Goal: Complete application form

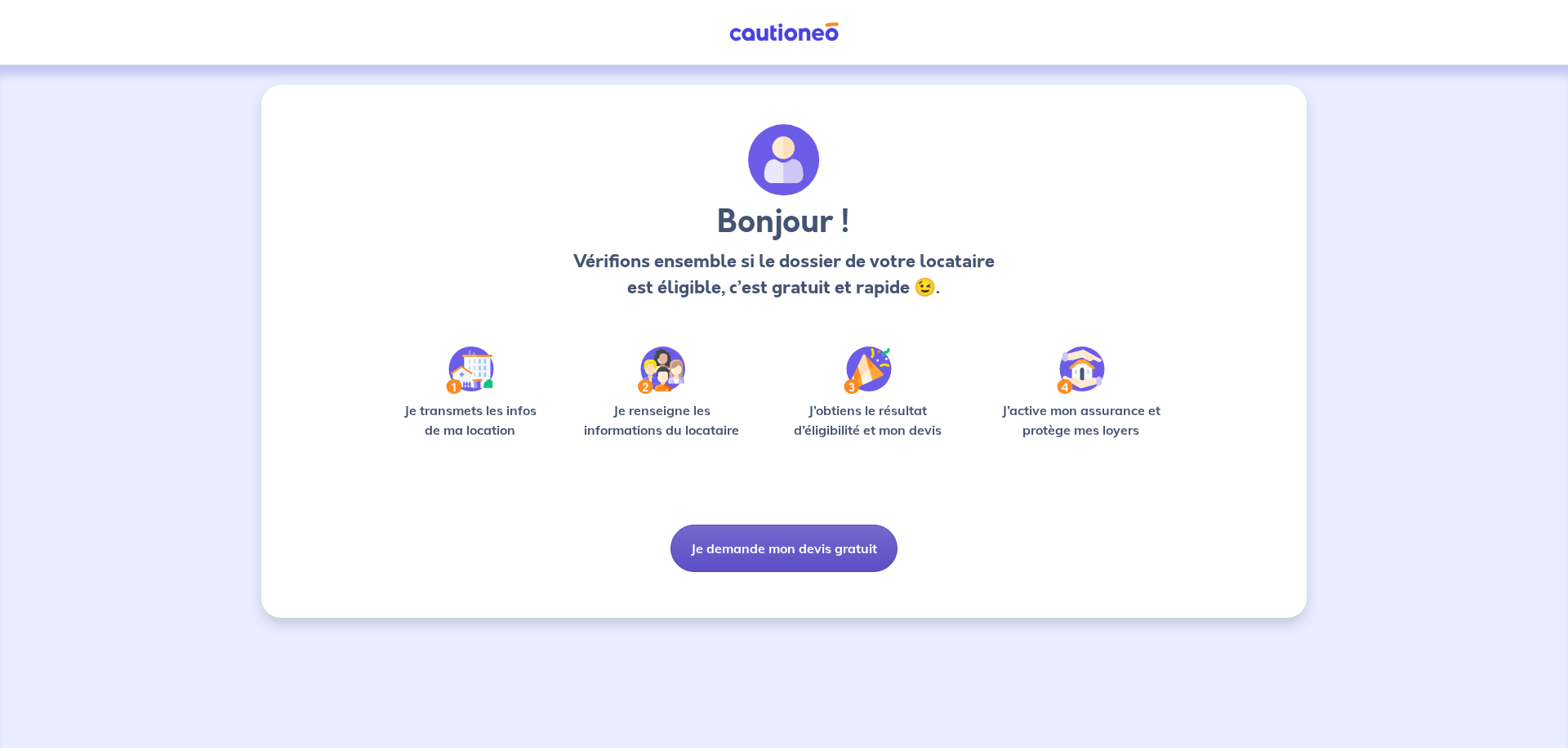
click at [752, 534] on button "Je demande mon devis gratuit" at bounding box center [784, 549] width 227 height 48
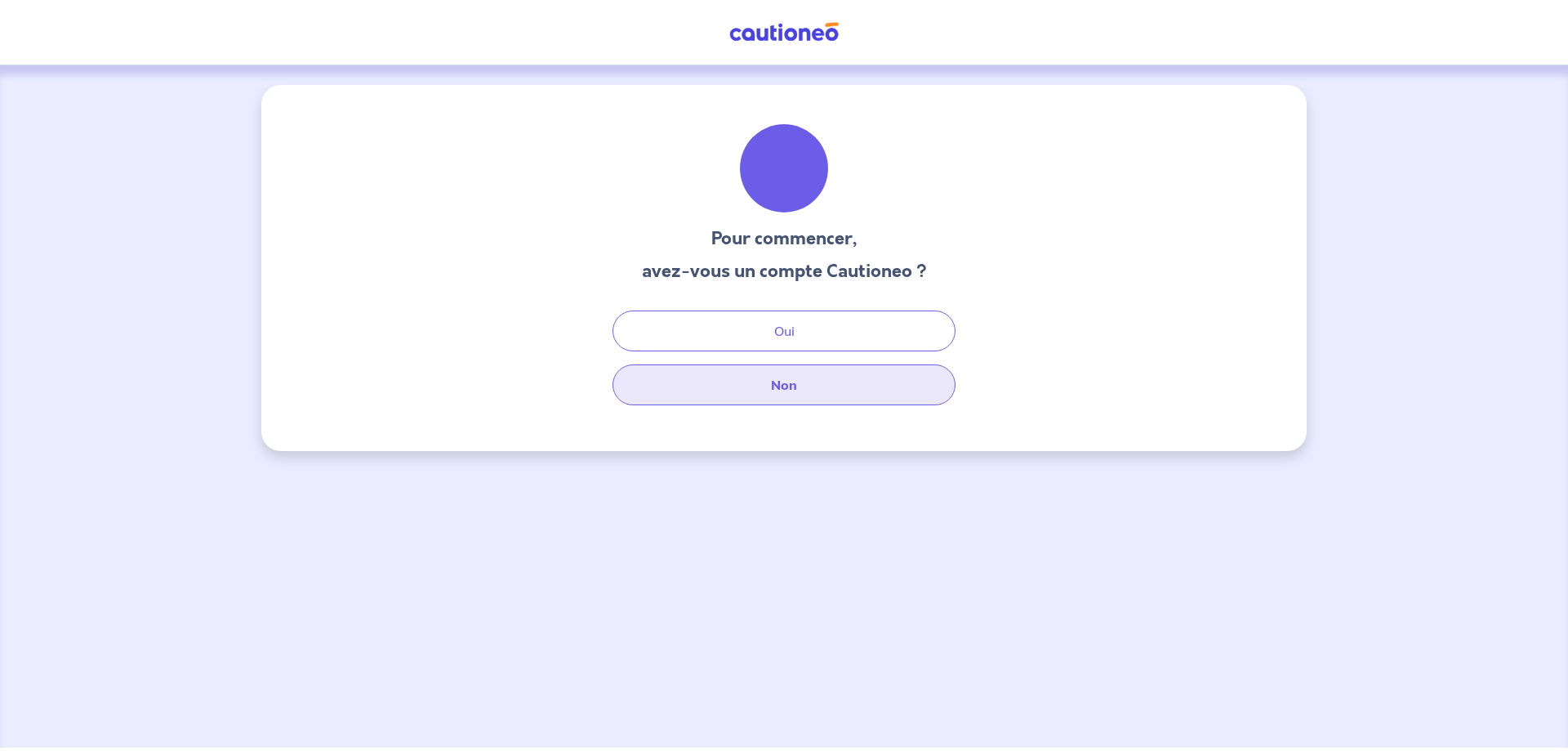
click at [827, 378] on button "Non" at bounding box center [784, 385] width 343 height 40
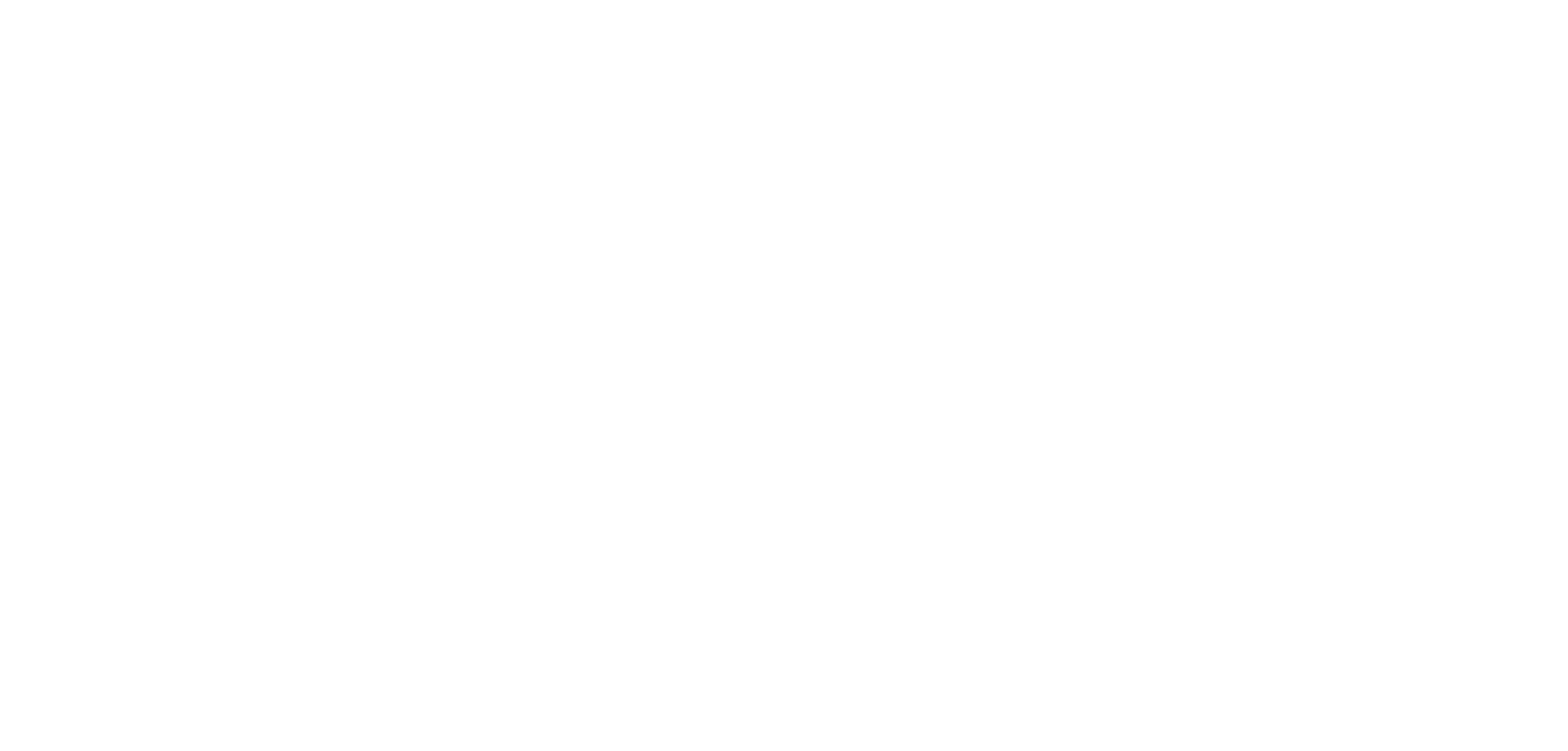
select select "FR"
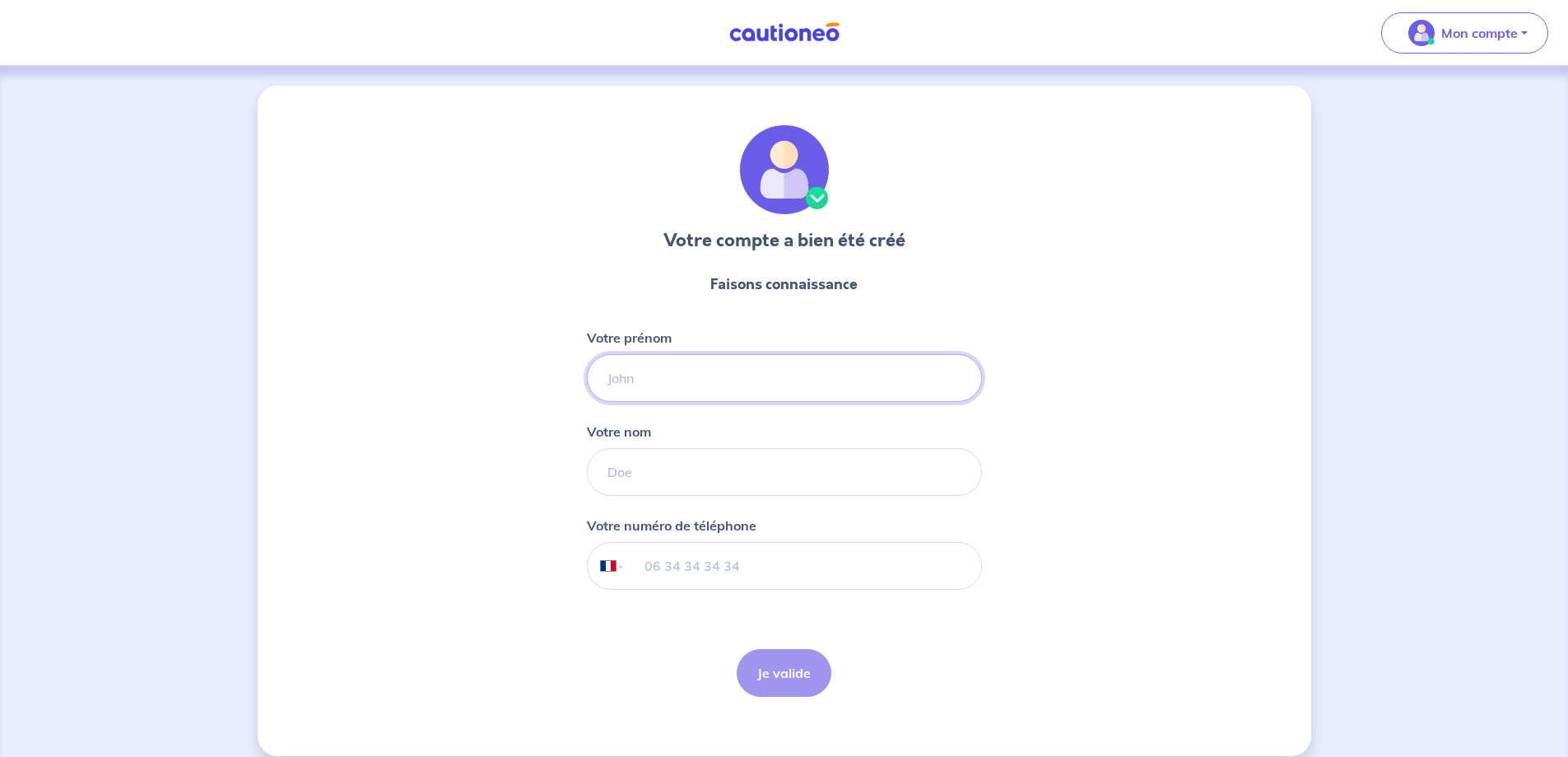
click at [663, 399] on input "Votre prénom" at bounding box center [784, 378] width 395 height 48
type input "[PERSON_NAME]"
type input "durand"
type input "06 34 19 23 58"
click at [777, 661] on button "Je valide" at bounding box center [784, 673] width 95 height 48
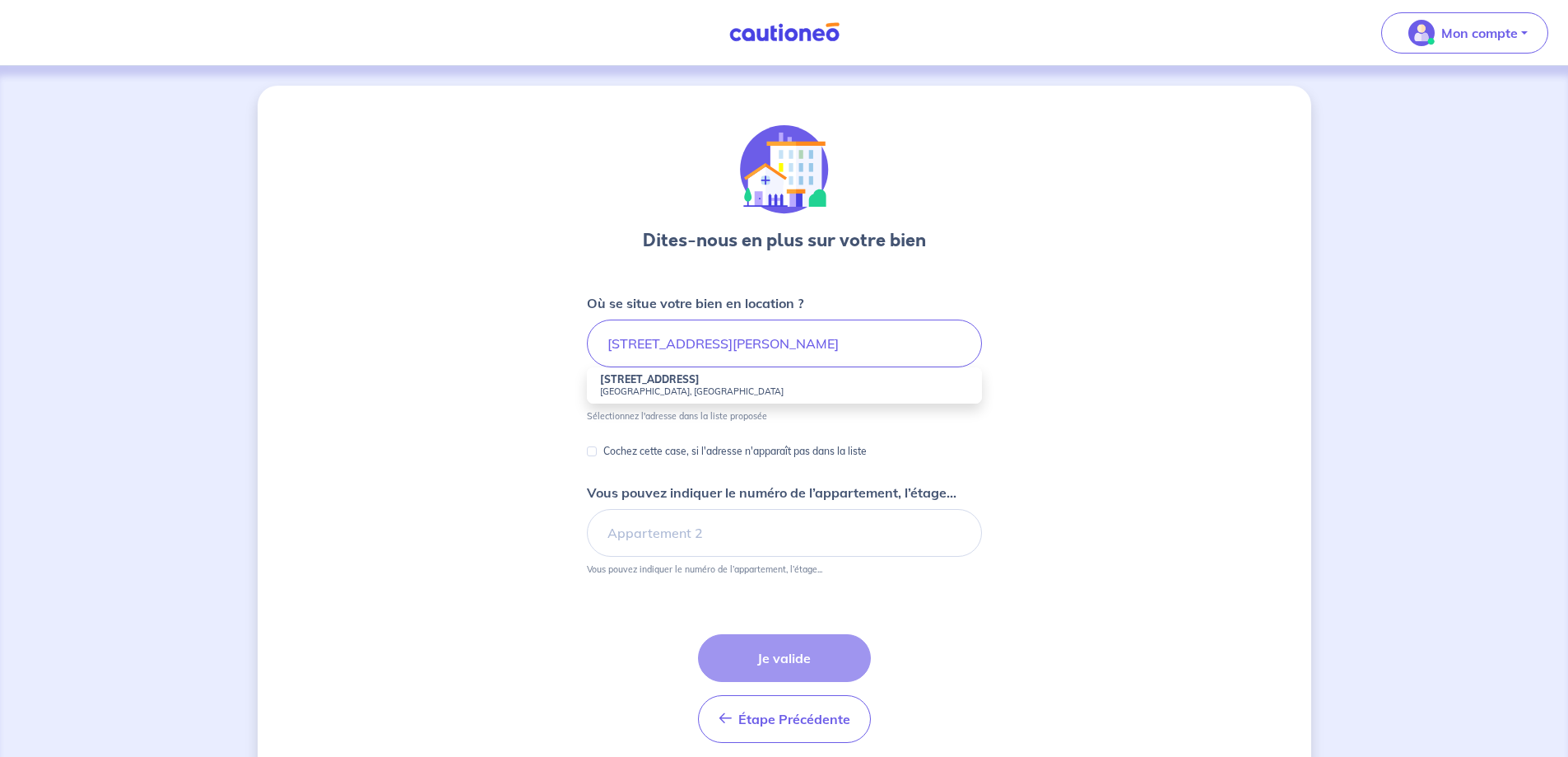
click at [733, 400] on li "[STREET_ADDRESS]" at bounding box center [784, 385] width 395 height 36
type input "[STREET_ADDRESS]"
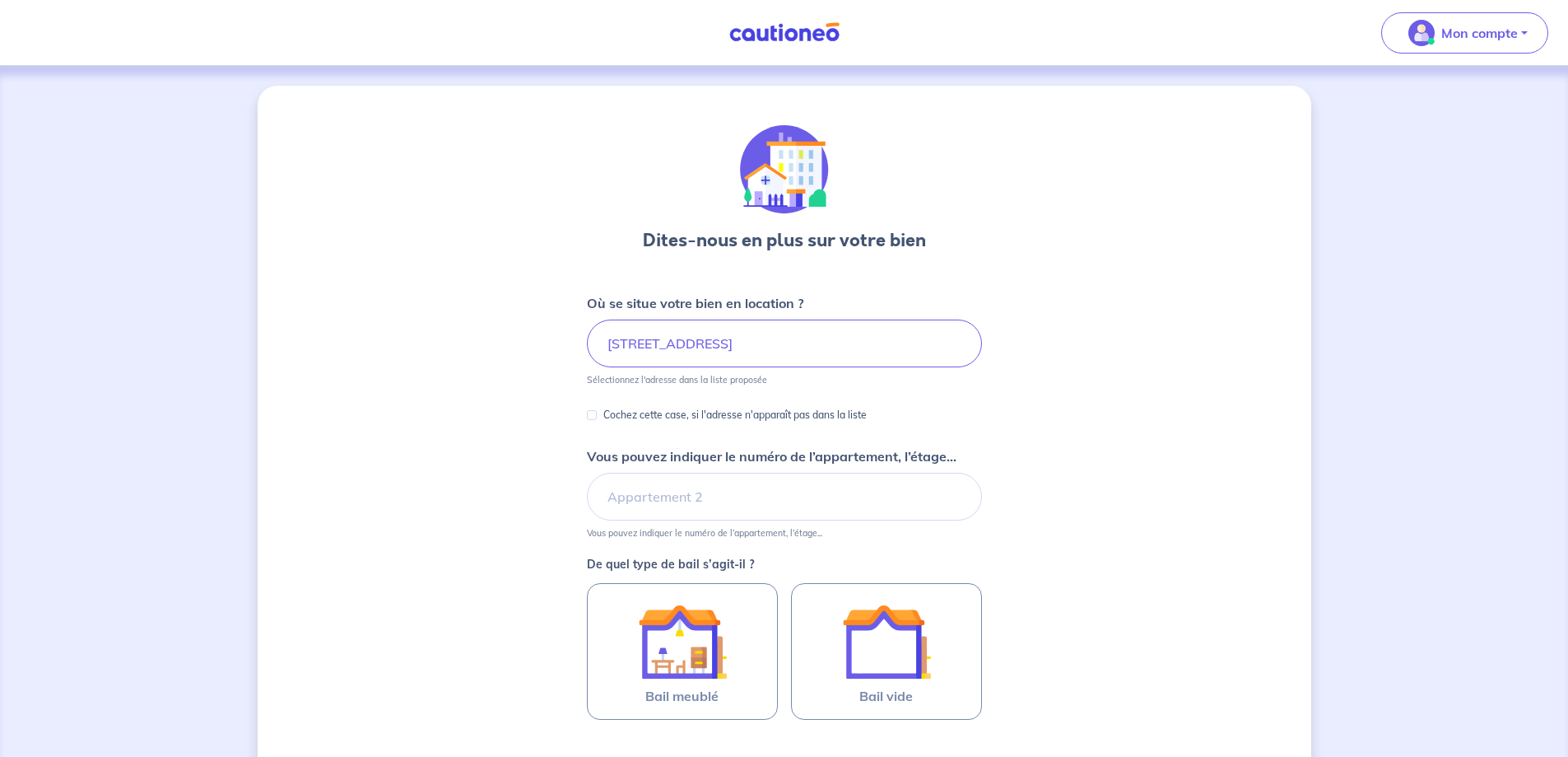
select select "FR"
